Goal: Task Accomplishment & Management: Complete application form

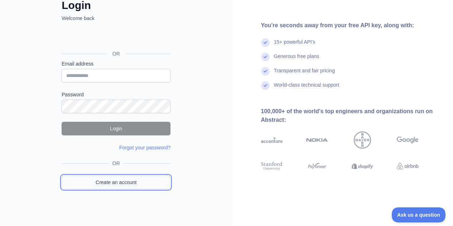
click at [112, 182] on link "Create an account" at bounding box center [116, 182] width 109 height 14
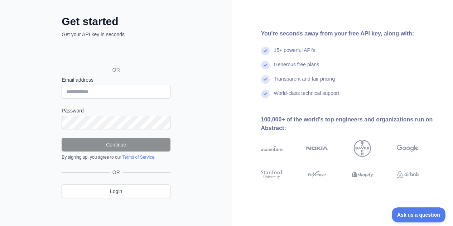
scroll to position [47, 0]
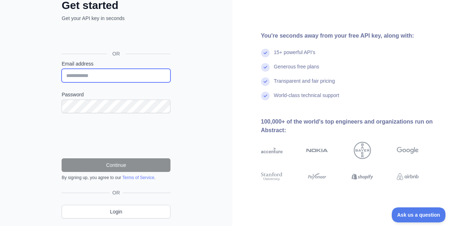
click at [122, 80] on input "Email address" at bounding box center [116, 76] width 109 height 14
paste input "**********"
type input "**********"
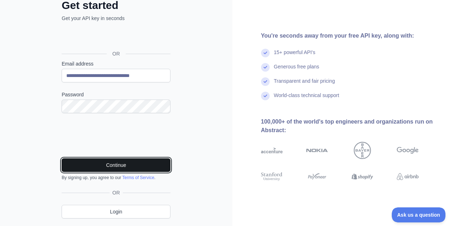
click at [145, 159] on button "Continue" at bounding box center [116, 165] width 109 height 14
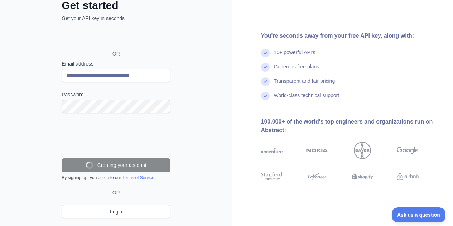
scroll to position [44, 0]
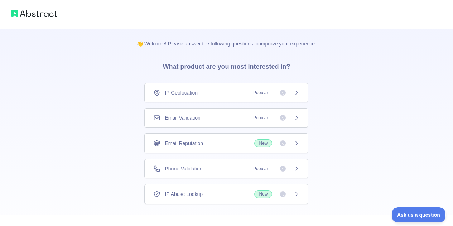
click at [186, 120] on span "Email Validation" at bounding box center [182, 117] width 35 height 7
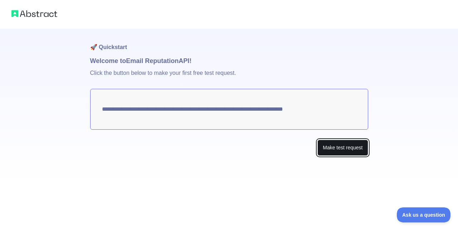
click at [334, 154] on button "Make test request" at bounding box center [342, 148] width 50 height 16
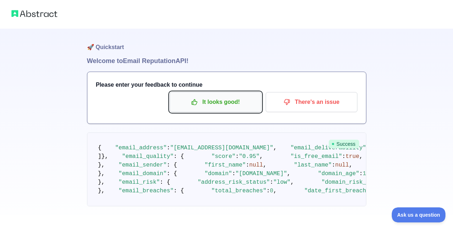
click at [180, 94] on button "It looks good!" at bounding box center [216, 102] width 92 height 20
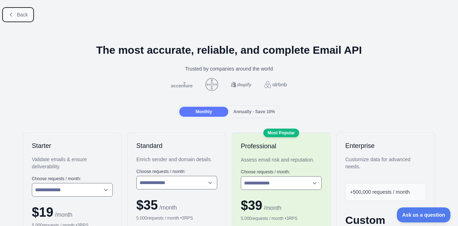
click at [17, 19] on button "Back" at bounding box center [18, 15] width 29 height 12
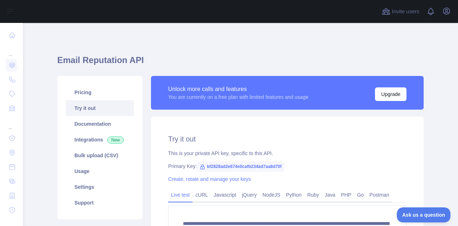
click at [221, 168] on span "bf2828ad2e674e0cafb234ad7aa8d70f" at bounding box center [241, 166] width 88 height 11
copy span "bf2828ad2e674e0cafb234ad7aa8d70f"
